Goal: Information Seeking & Learning: Check status

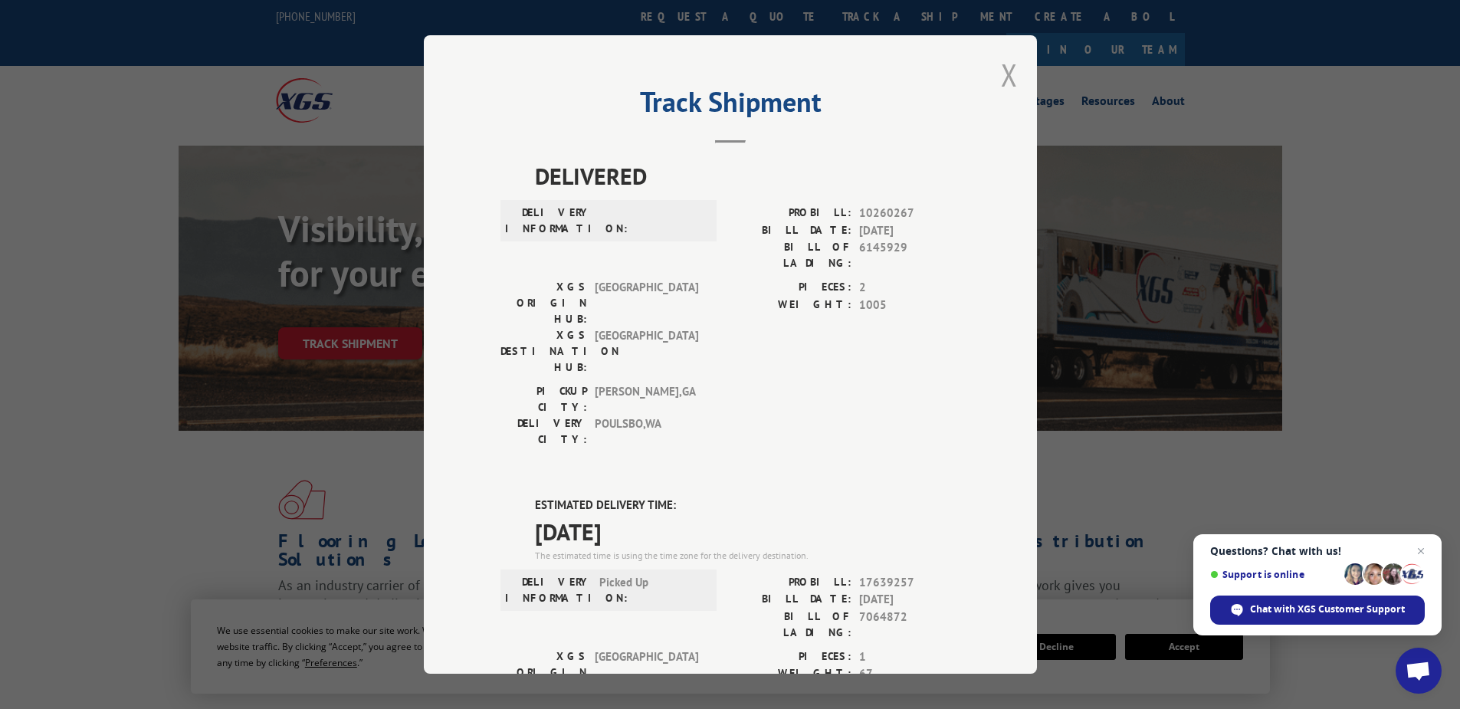
click at [1003, 77] on button "Close modal" at bounding box center [1009, 74] width 17 height 41
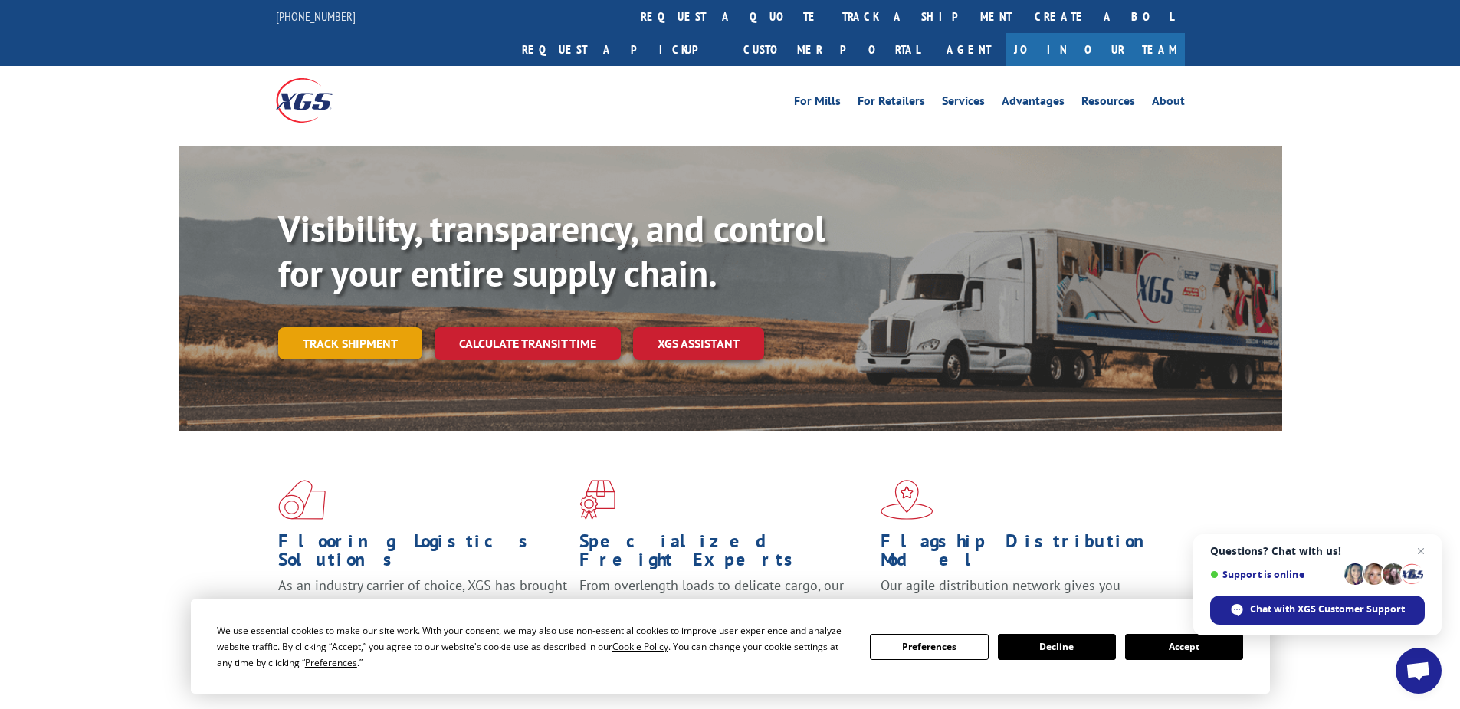
click at [355, 327] on link "Track shipment" at bounding box center [350, 343] width 144 height 32
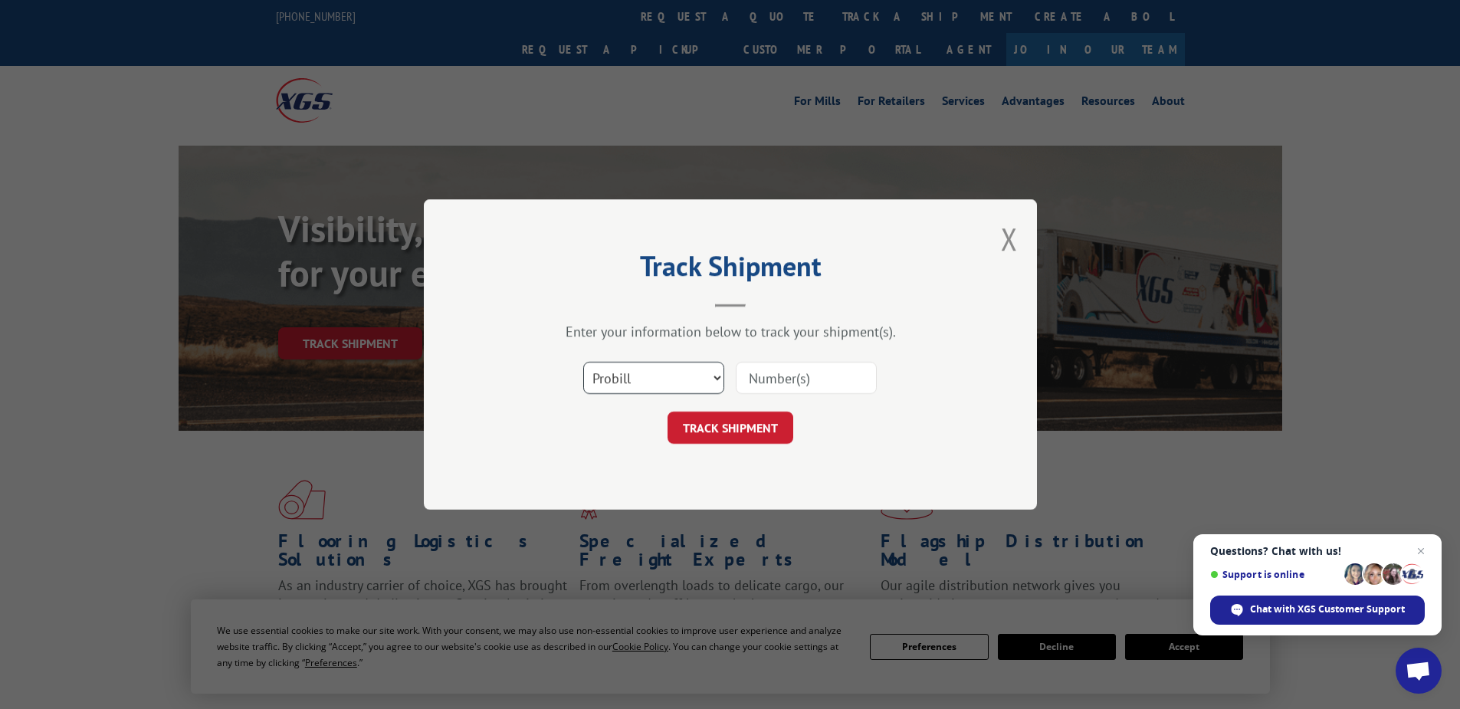
drag, startPoint x: 627, startPoint y: 379, endPoint x: 627, endPoint y: 393, distance: 13.8
click at [627, 379] on select "Select category... Probill BOL PO" at bounding box center [653, 378] width 141 height 32
select select "po"
click at [583, 362] on select "Select category... Probill BOL PO" at bounding box center [653, 378] width 141 height 32
click at [772, 377] on input at bounding box center [806, 378] width 141 height 32
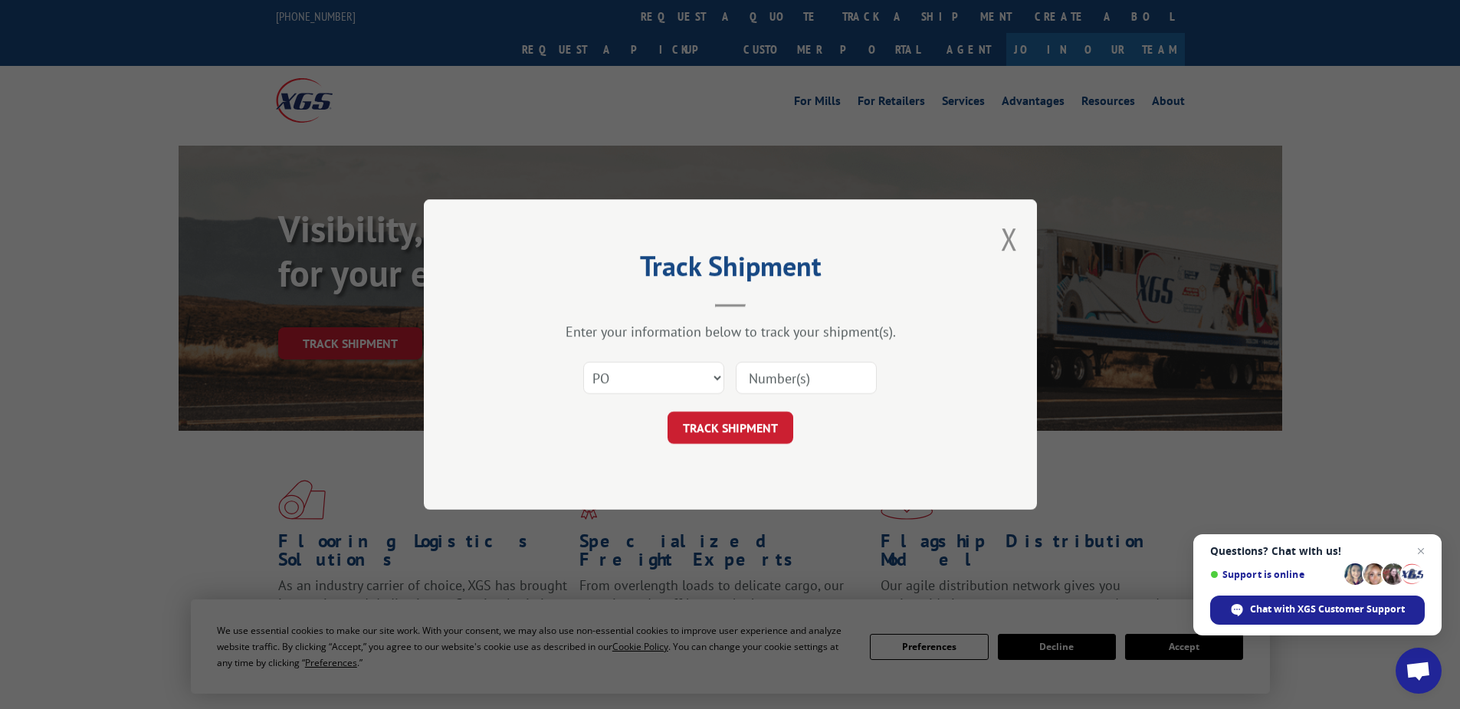
paste input "02531242"
type input "02531242"
click button "TRACK SHIPMENT" at bounding box center [730, 427] width 126 height 32
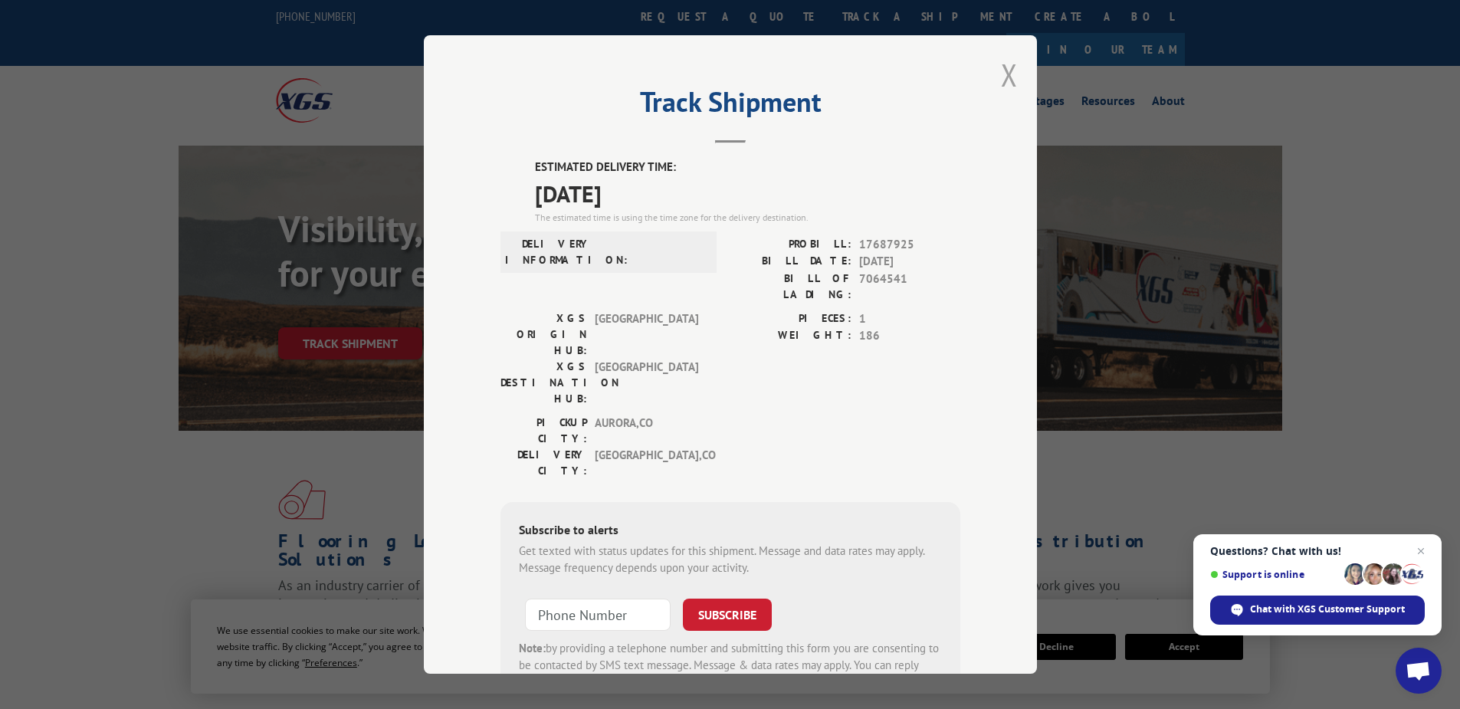
click at [1005, 74] on button "Close modal" at bounding box center [1009, 74] width 17 height 41
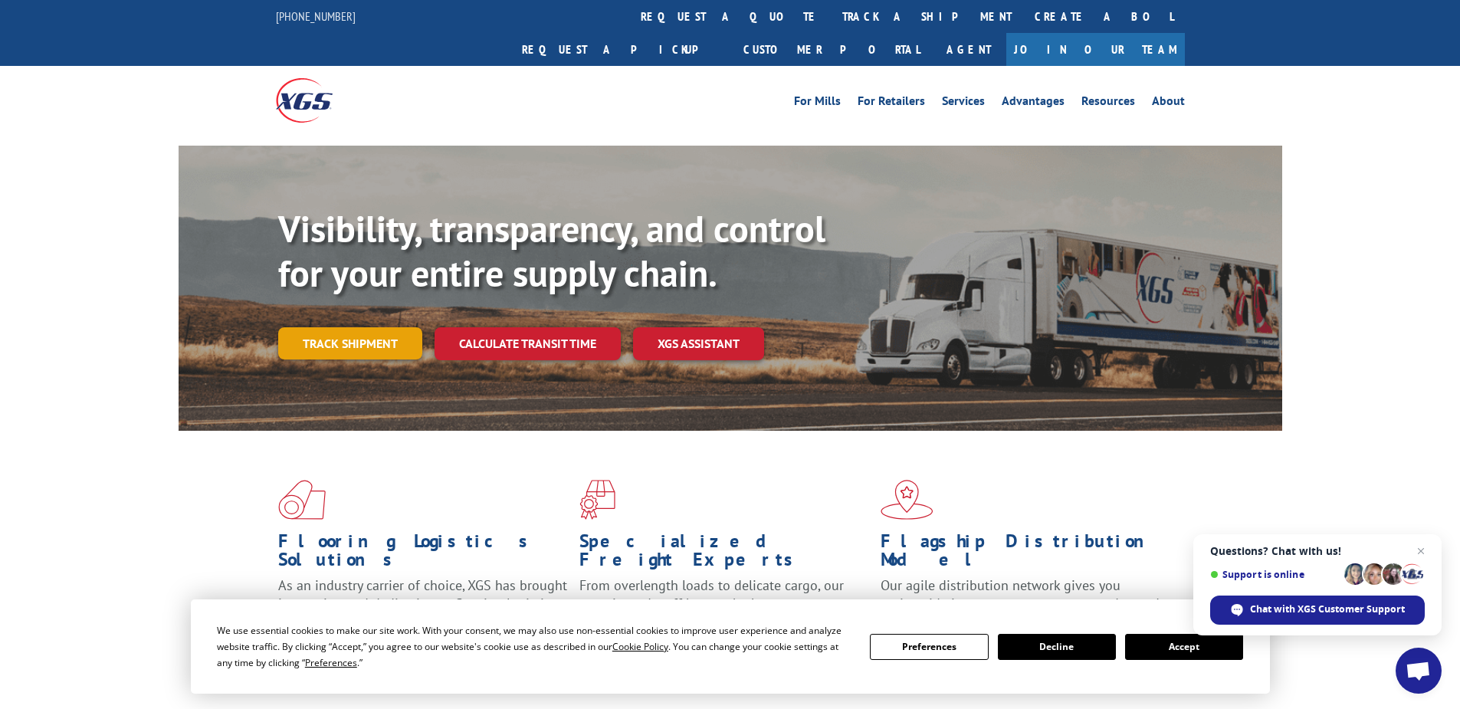
click at [355, 327] on link "Track shipment" at bounding box center [350, 343] width 144 height 32
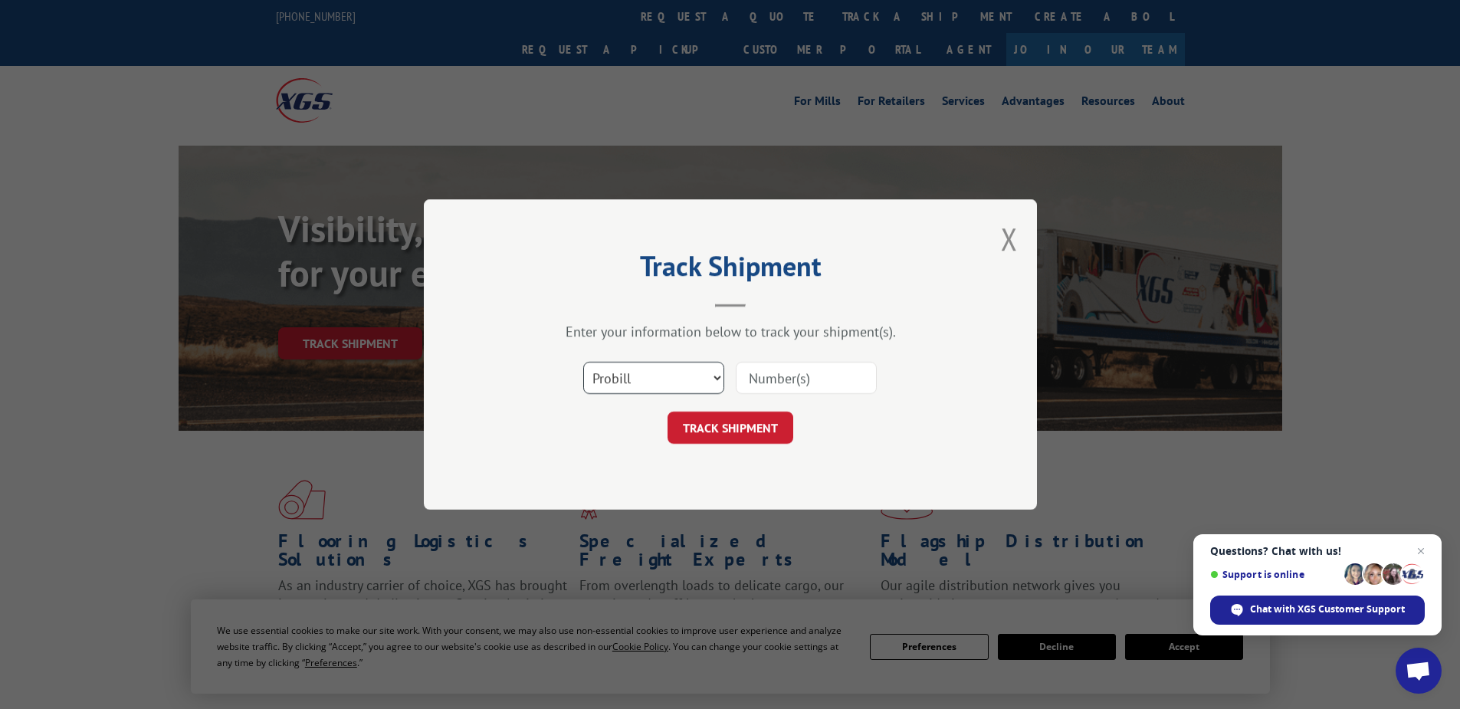
click at [625, 384] on select "Select category... Probill BOL PO" at bounding box center [653, 378] width 141 height 32
select select "po"
click at [583, 362] on select "Select category... Probill BOL PO" at bounding box center [653, 378] width 141 height 32
click at [739, 377] on input at bounding box center [806, 378] width 141 height 32
paste input "17513527"
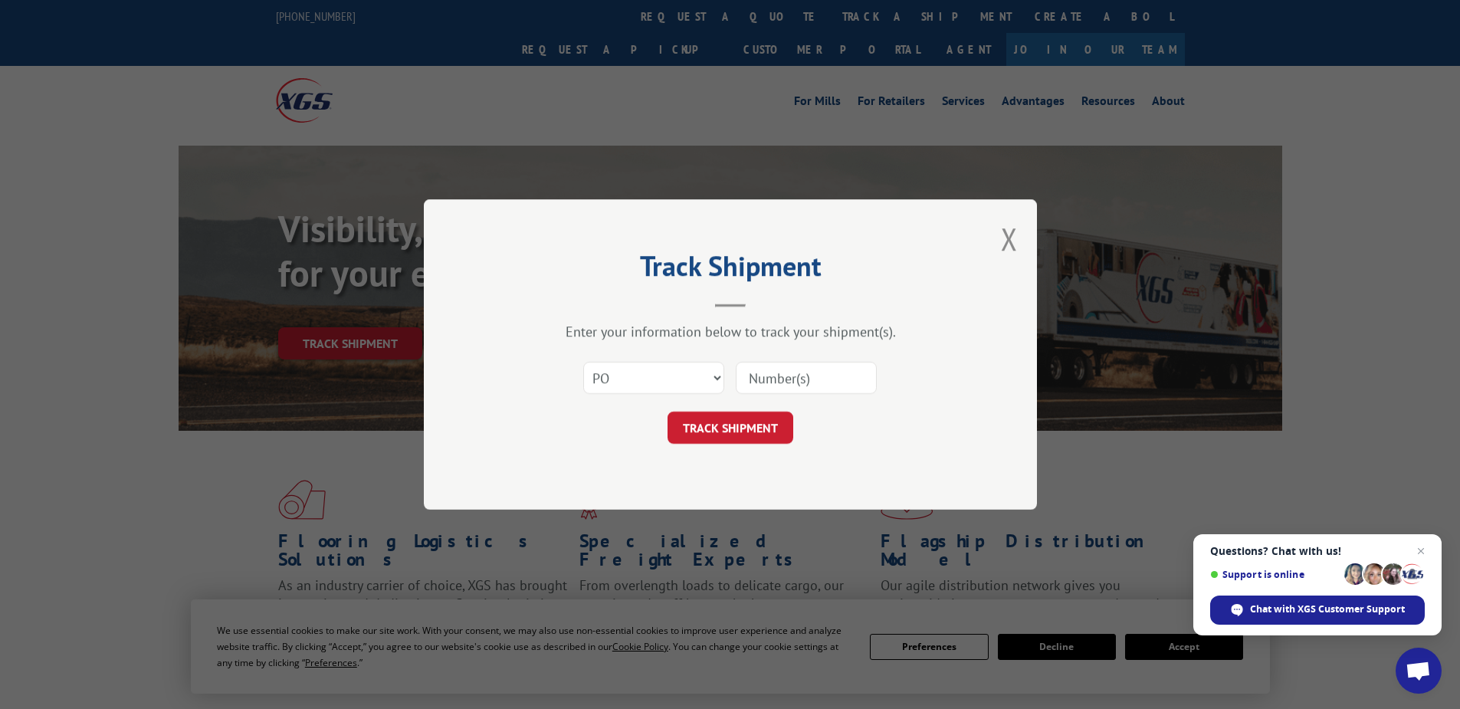
type input "17513527"
click at [712, 423] on button "TRACK SHIPMENT" at bounding box center [730, 427] width 126 height 32
